Goal: Information Seeking & Learning: Check status

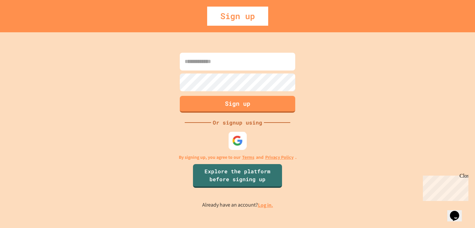
click at [238, 138] on img at bounding box center [237, 140] width 11 height 11
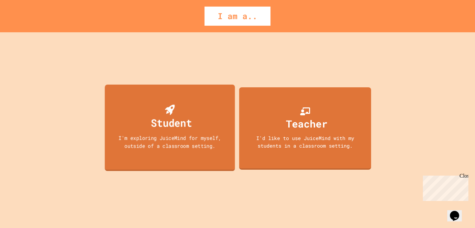
click at [222, 124] on div "Student I'm exploring JuiceMind for myself, outside of a classroom setting." at bounding box center [170, 128] width 130 height 87
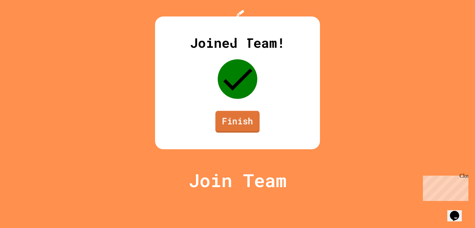
click at [234, 133] on link "Finish" at bounding box center [237, 122] width 44 height 22
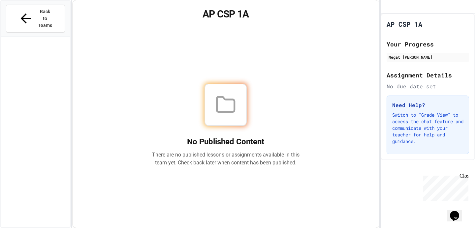
drag, startPoint x: 390, startPoint y: 68, endPoint x: 390, endPoint y: 113, distance: 44.8
click at [390, 113] on div "AP CSP 1A Your Progress Megat [PERSON_NAME] Assignment Details No due date set …" at bounding box center [427, 87] width 94 height 147
click at [430, 48] on h2 "Your Progress" at bounding box center [427, 44] width 82 height 9
